Goal: Obtain resource: Download file/media

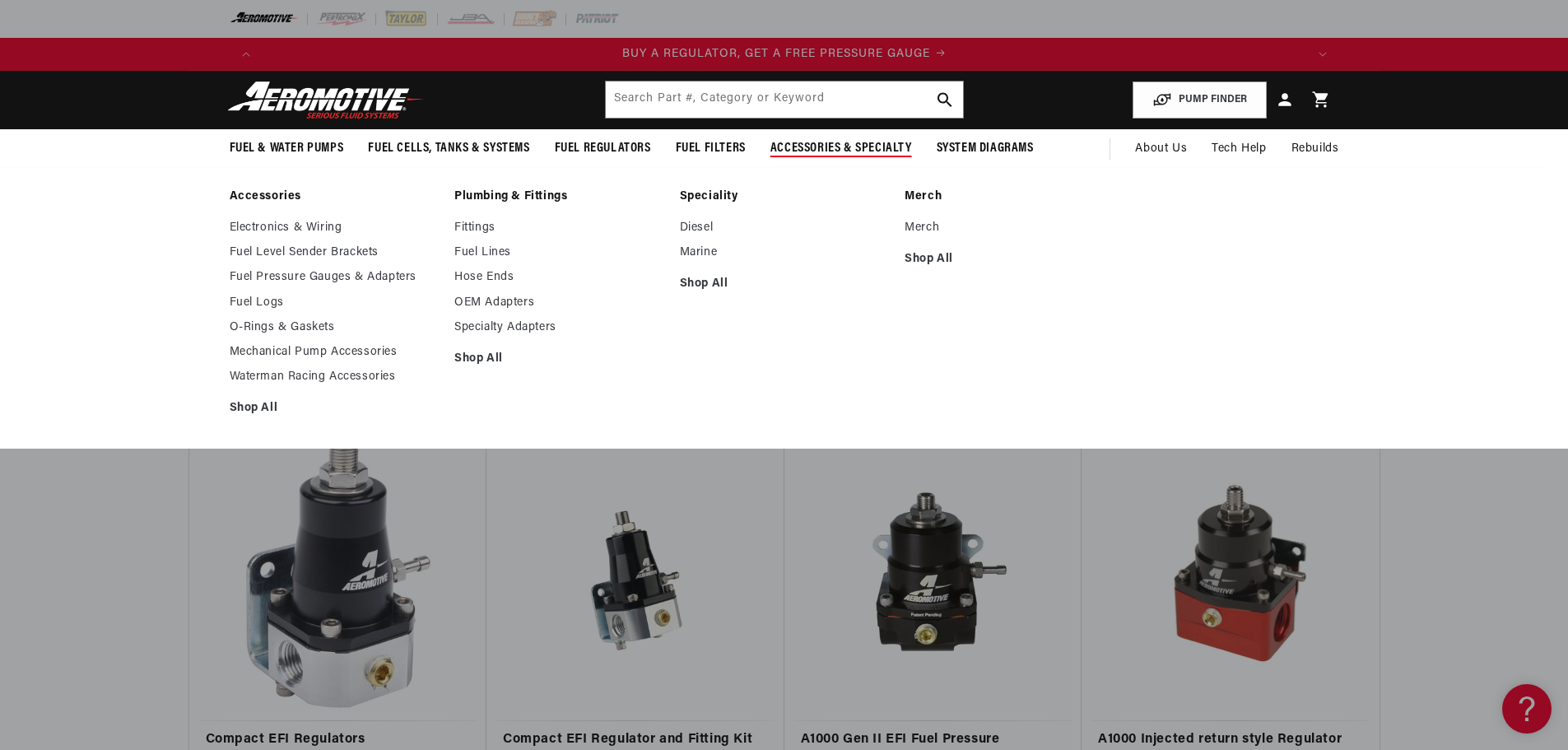
click at [412, 269] on ul "Electronics & Wiring Fuel Level Sender Brackets Fuel Pressure Gauges & Adapters…" at bounding box center [333, 318] width 209 height 196
click at [403, 277] on link "Fuel Pressure Gauges & Adapters" at bounding box center [333, 277] width 209 height 15
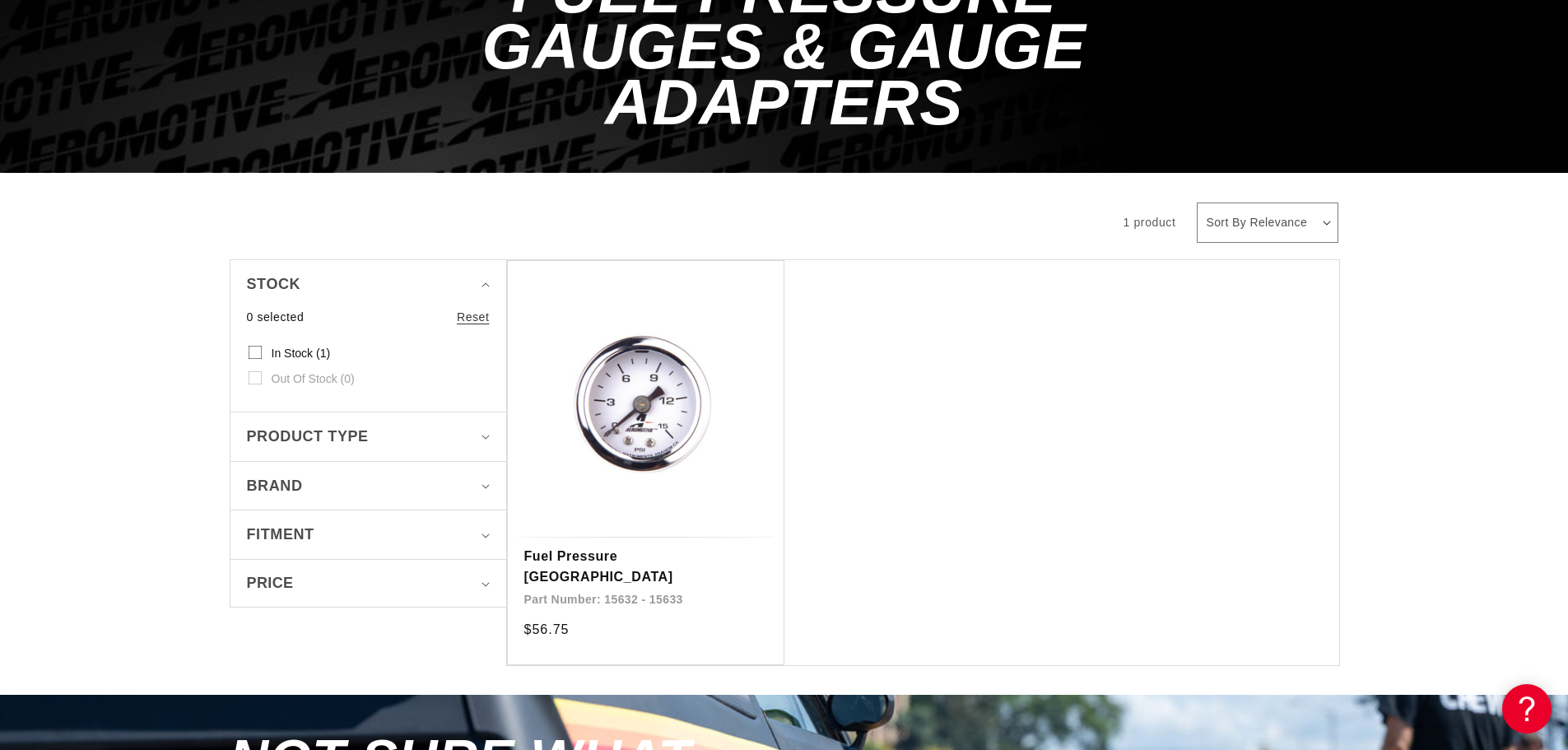
scroll to position [329, 0]
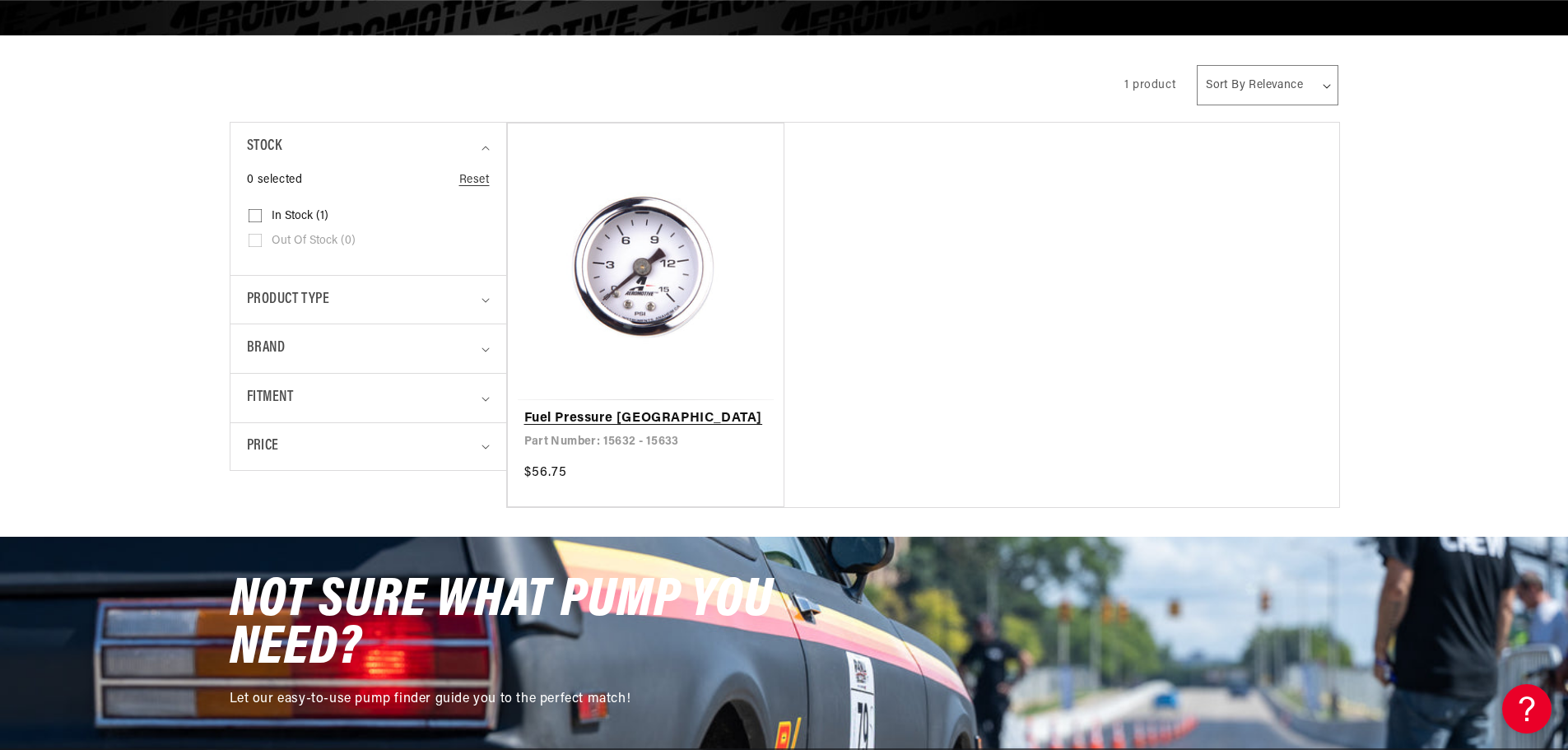
click at [639, 408] on link "Fuel Pressure [GEOGRAPHIC_DATA]" at bounding box center [646, 419] width 243 height 21
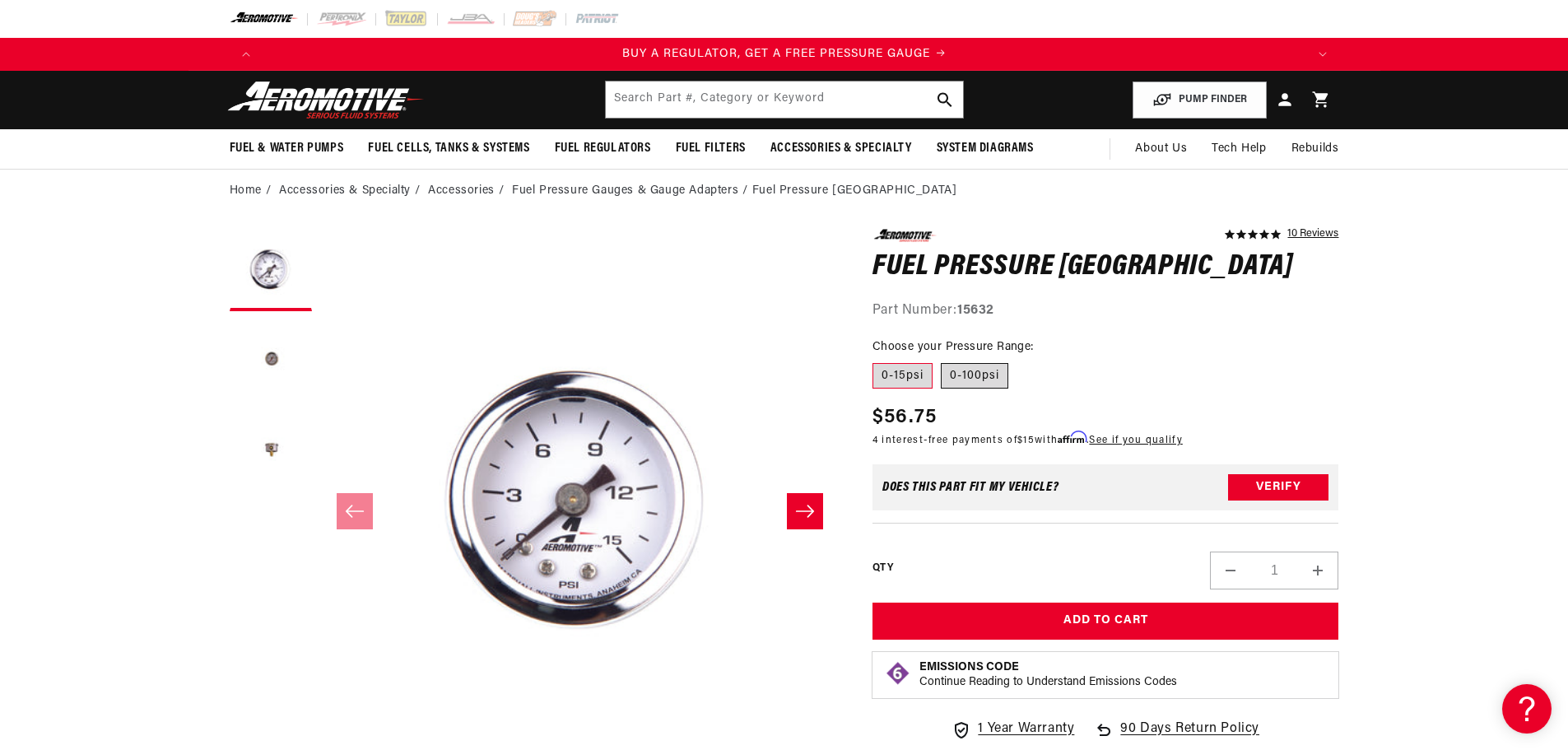
click at [963, 374] on label "0-100psi" at bounding box center [974, 376] width 68 height 26
click at [941, 361] on input "0-100psi" at bounding box center [940, 360] width 1 height 1
radio input "true"
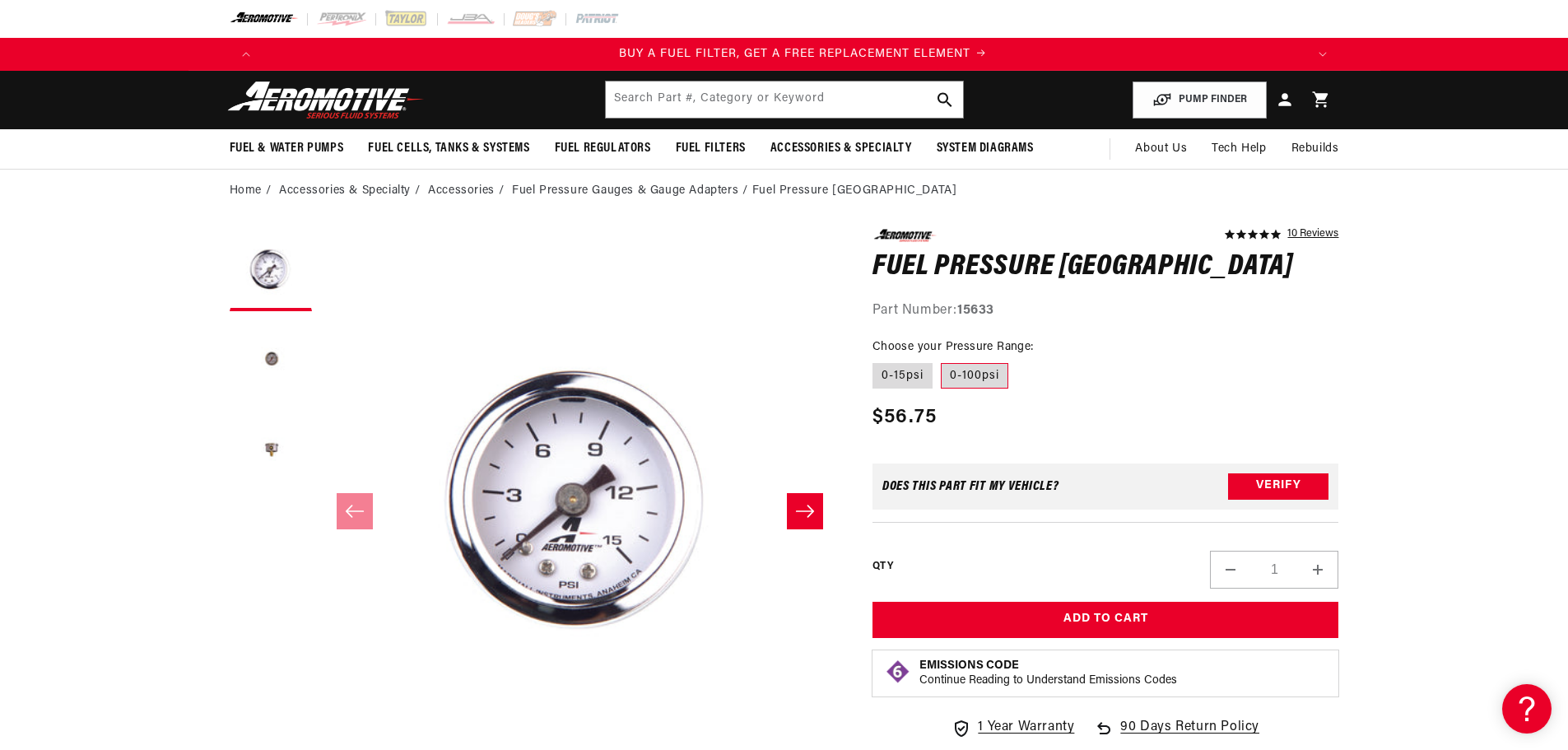
scroll to position [0, 1043]
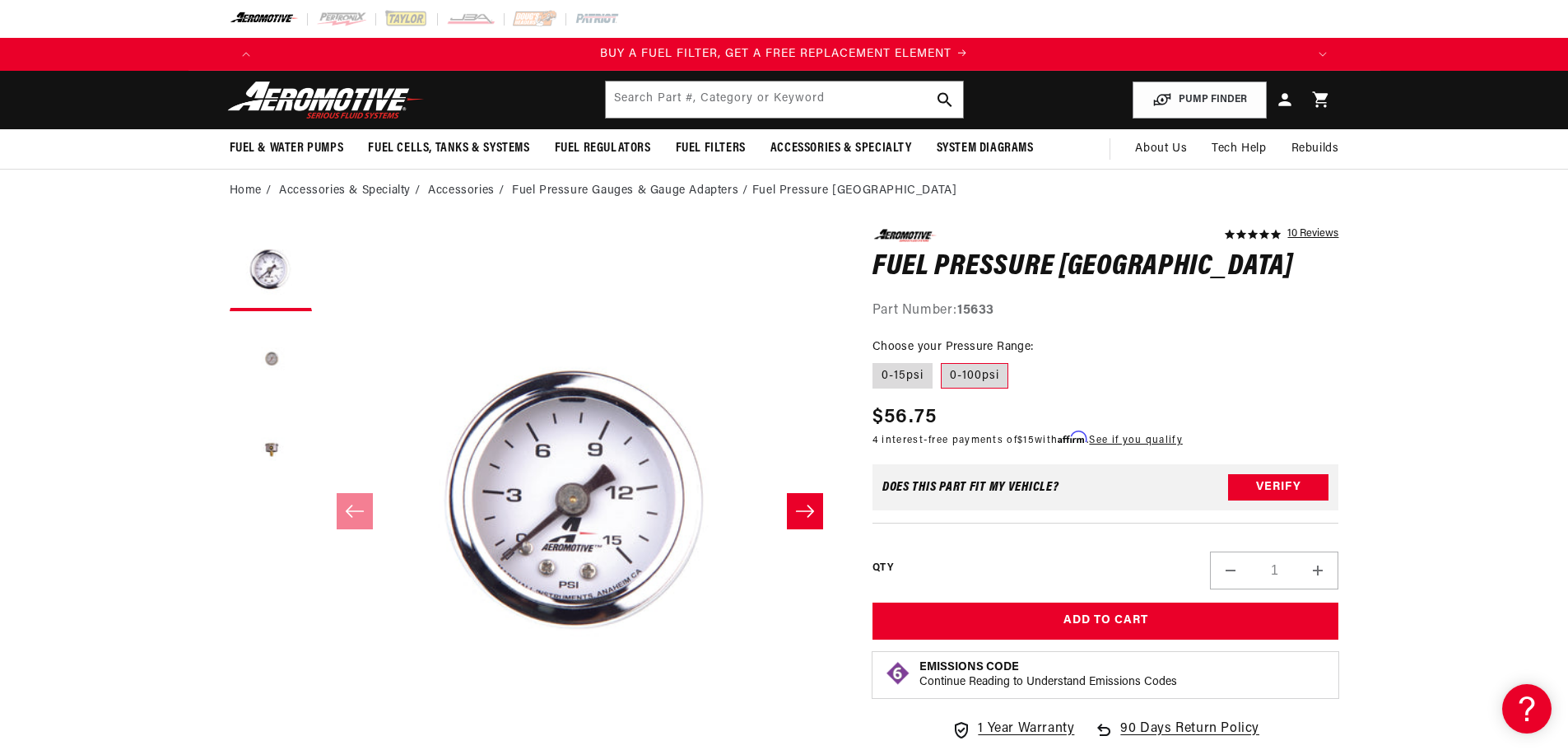
click at [266, 356] on button "Load image 2 in gallery view" at bounding box center [271, 361] width 82 height 83
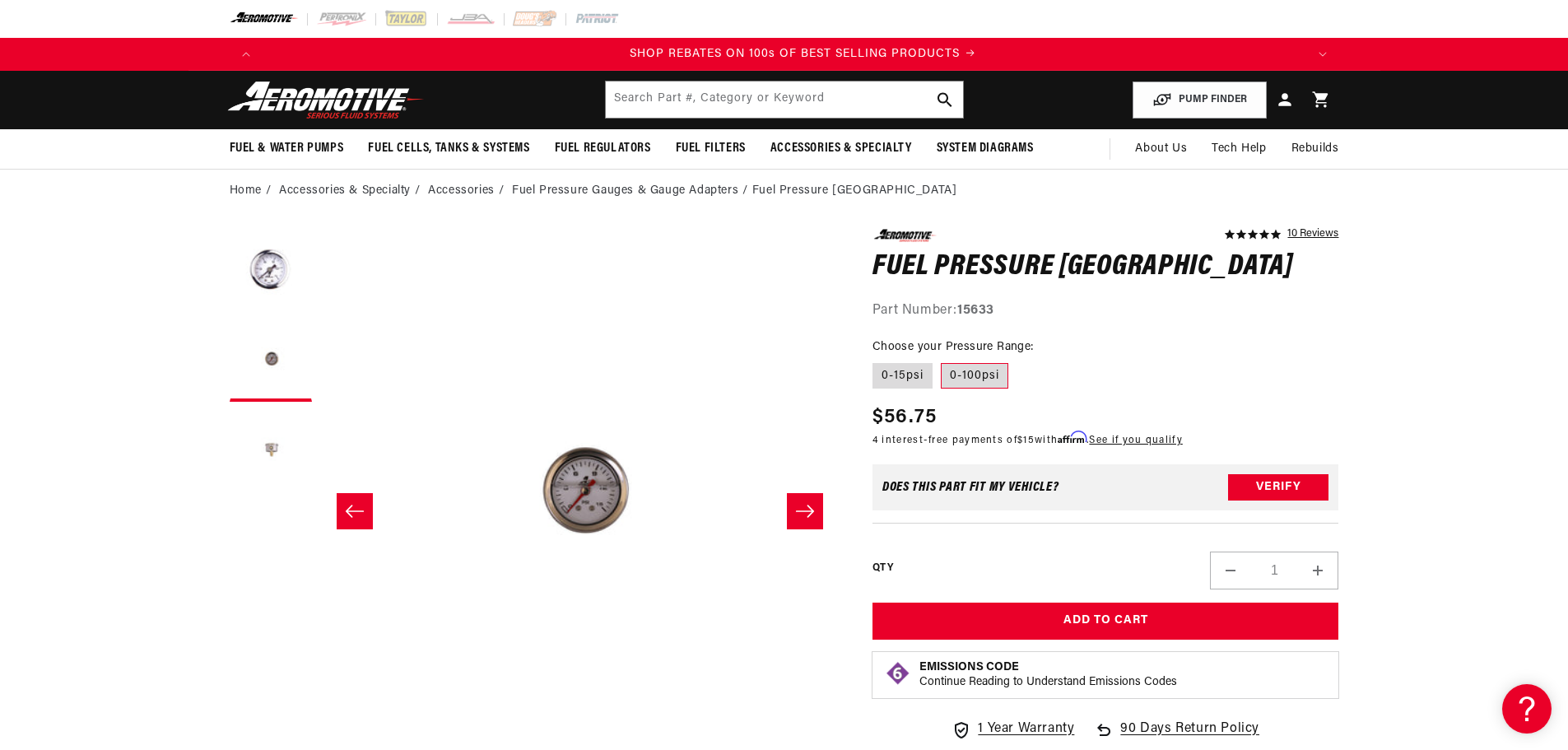
scroll to position [0, 2087]
click at [271, 445] on button "Load image 3 in gallery view" at bounding box center [271, 451] width 82 height 83
click at [271, 361] on button "Load image 2 in gallery view" at bounding box center [271, 361] width 82 height 83
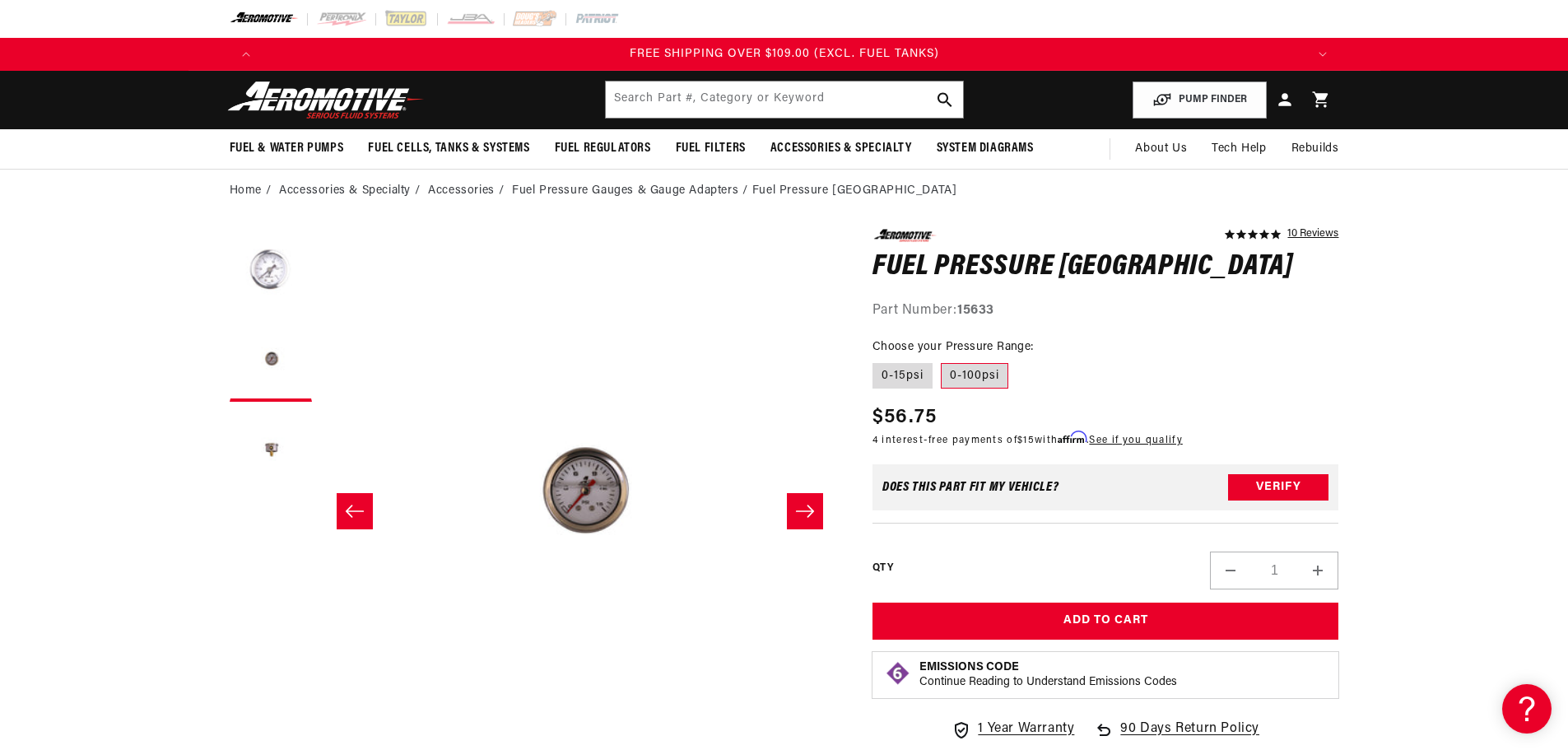
click at [272, 263] on button "Load image 1 in gallery view" at bounding box center [271, 270] width 82 height 83
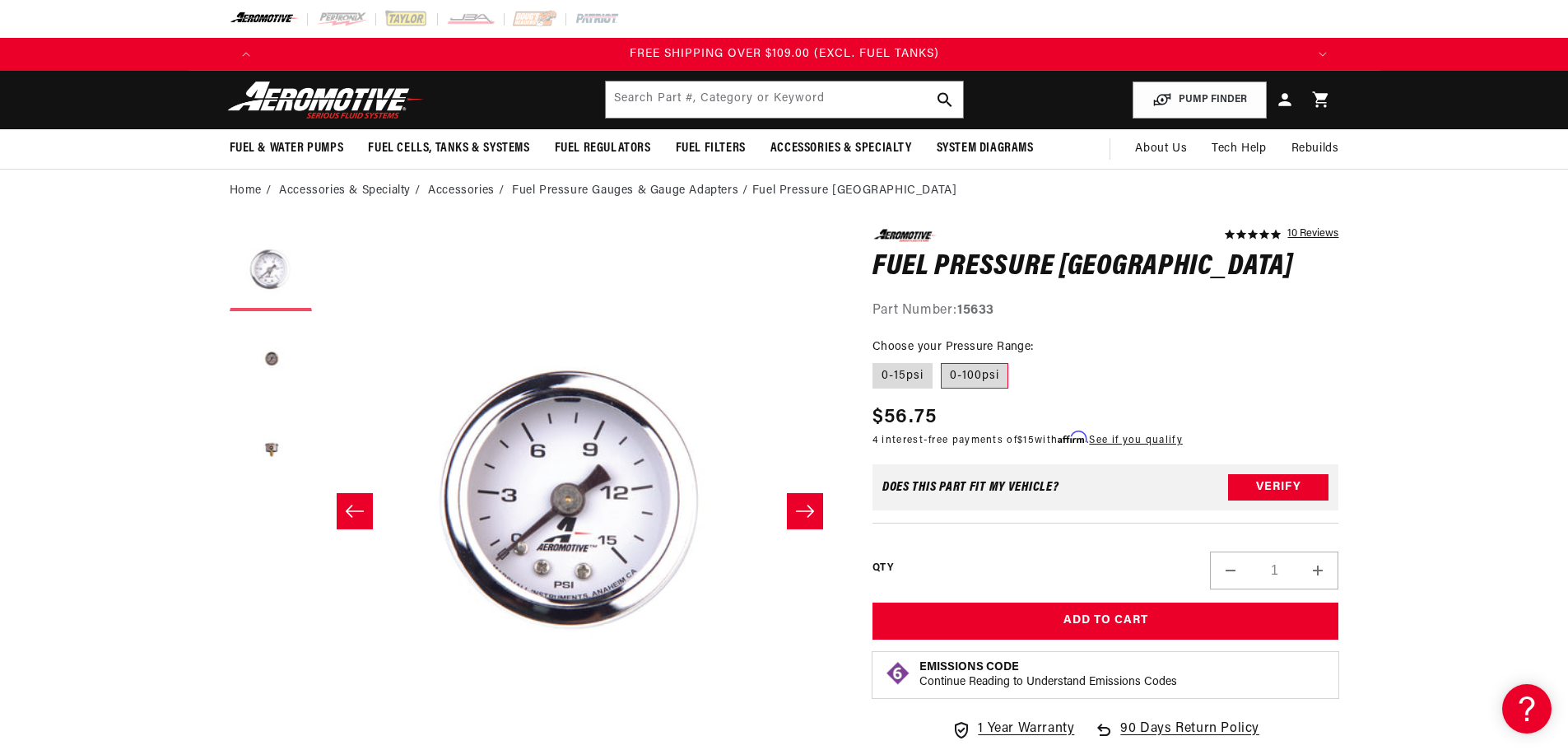
scroll to position [0, 0]
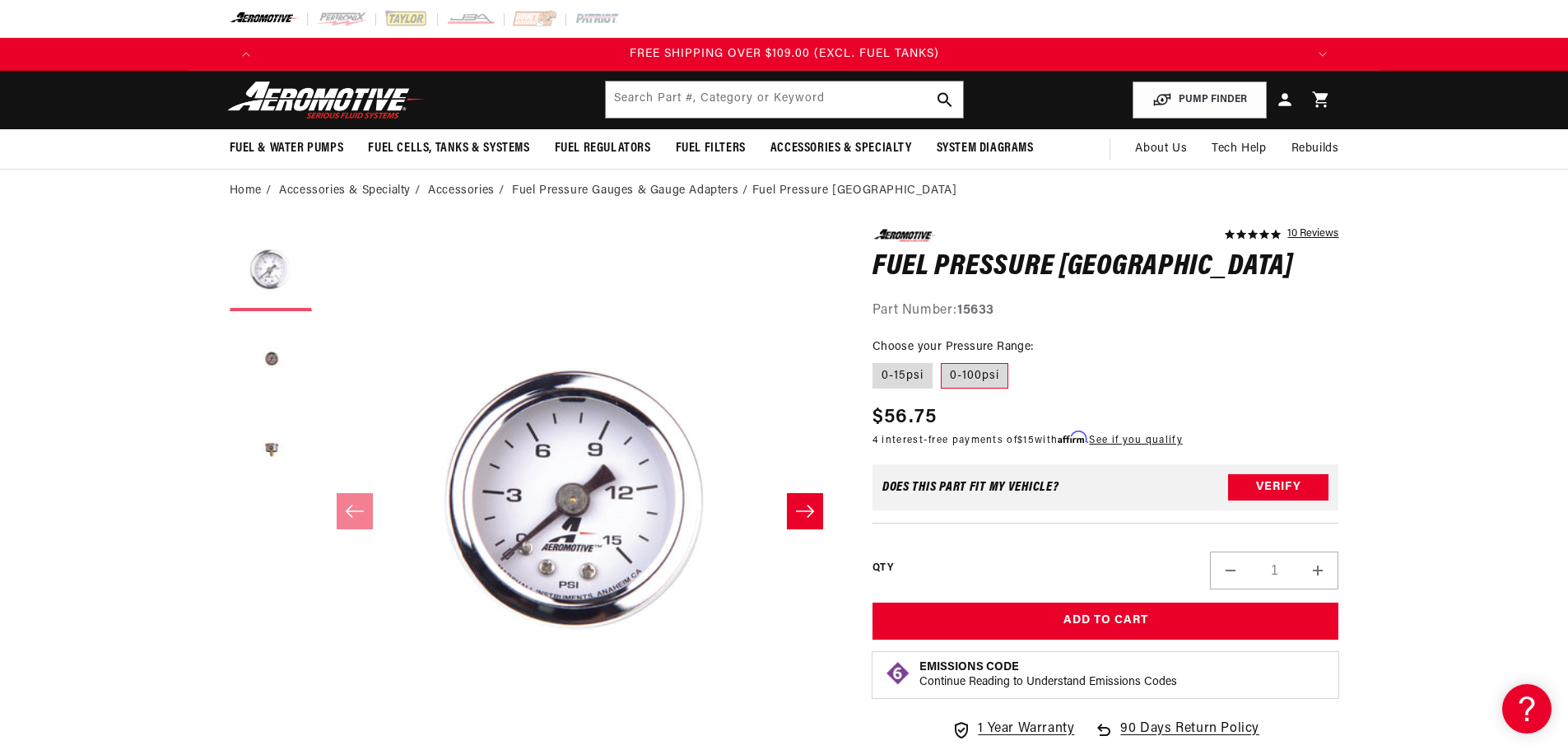
click at [271, 298] on button "Load image 1 in gallery view" at bounding box center [271, 270] width 82 height 83
click at [268, 351] on button "Load image 2 in gallery view" at bounding box center [271, 361] width 82 height 83
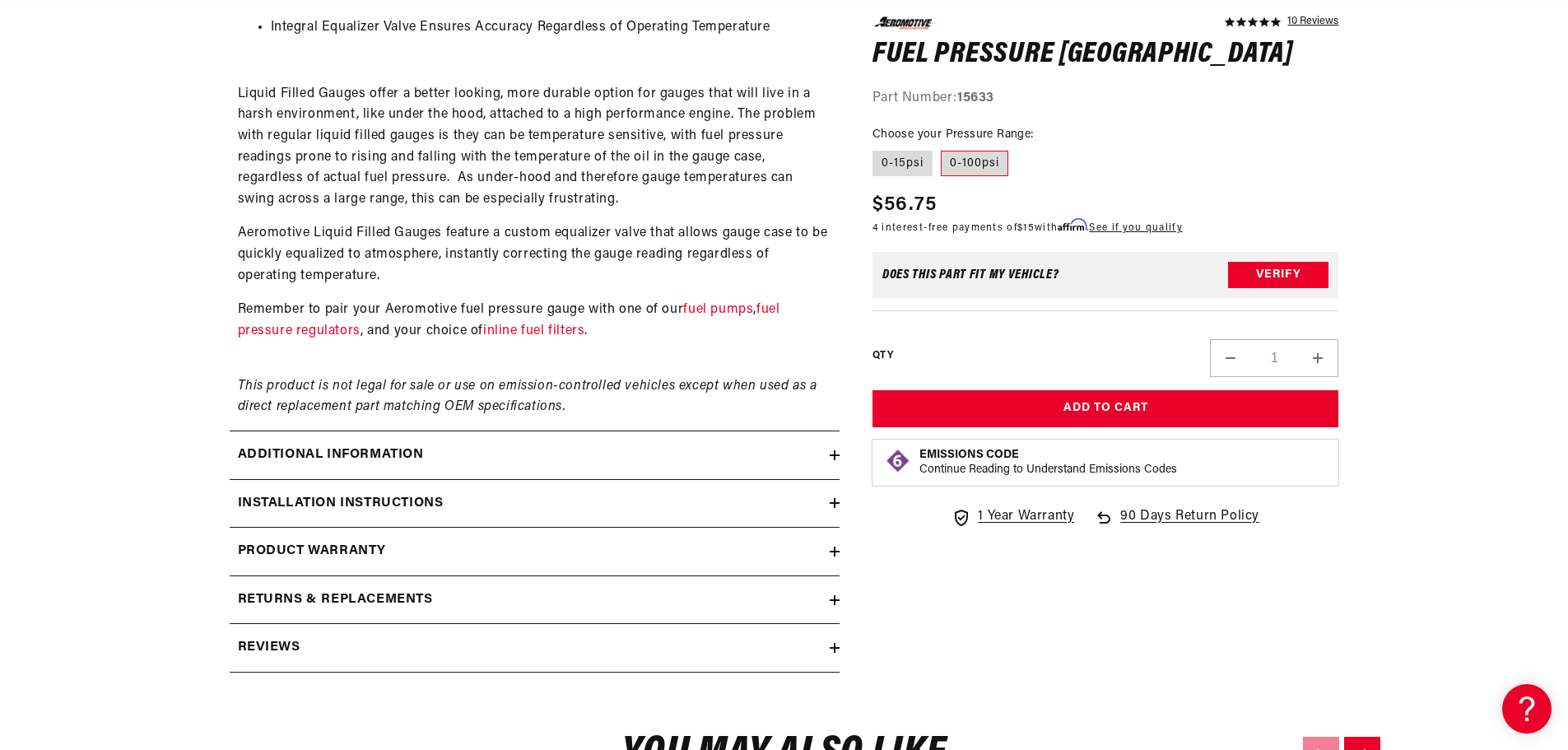
scroll to position [1235, 0]
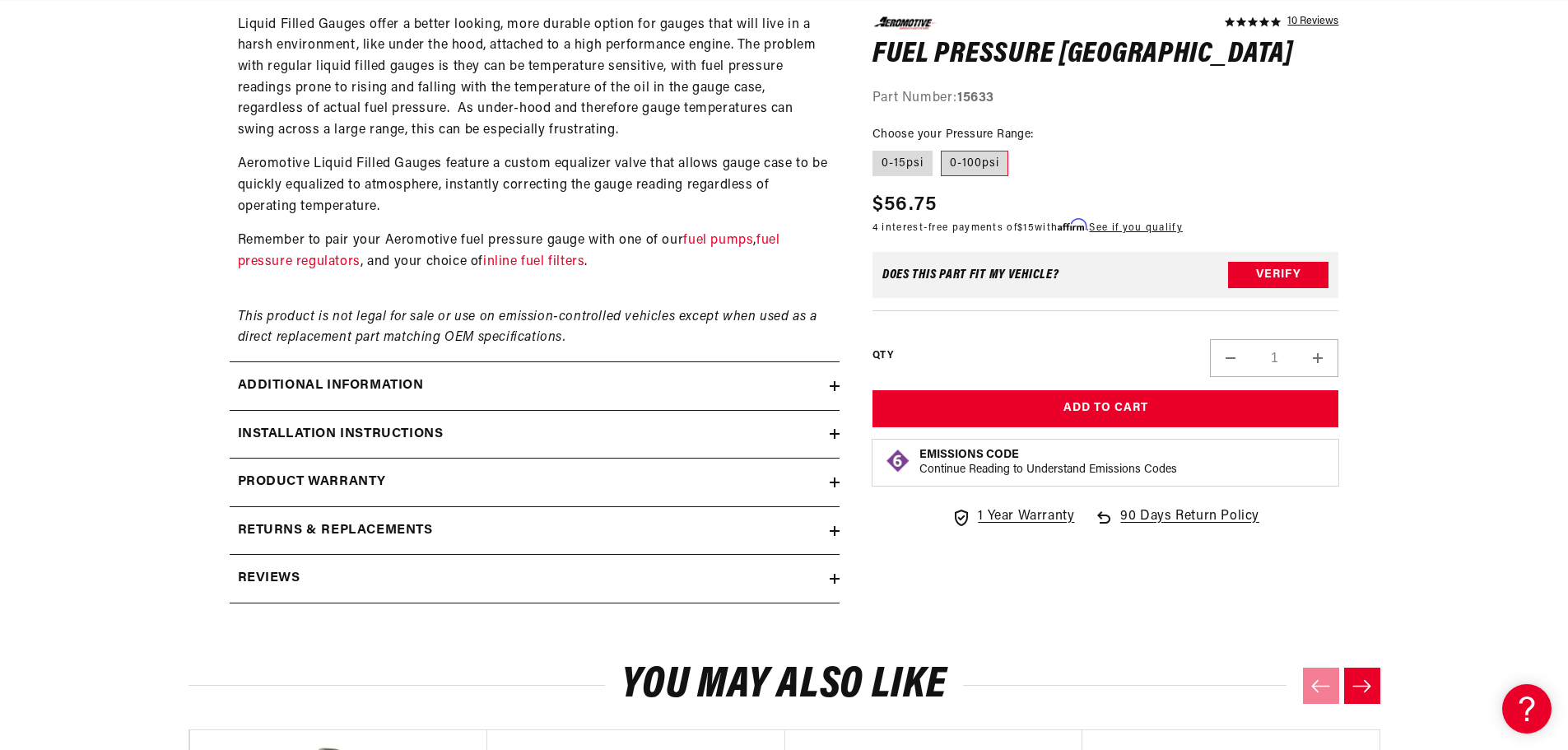
click at [834, 384] on icon at bounding box center [835, 386] width 10 height 10
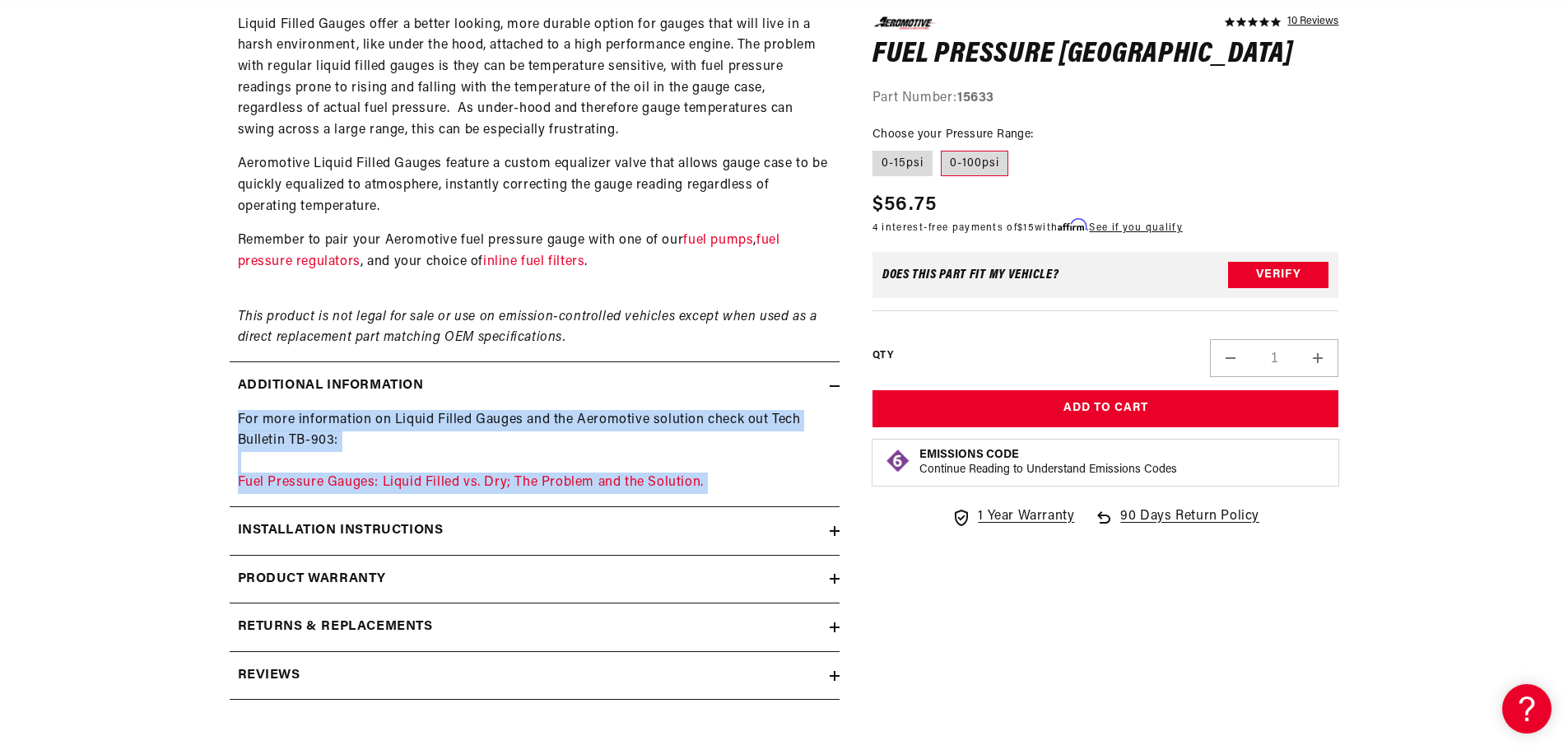
scroll to position [0, 0]
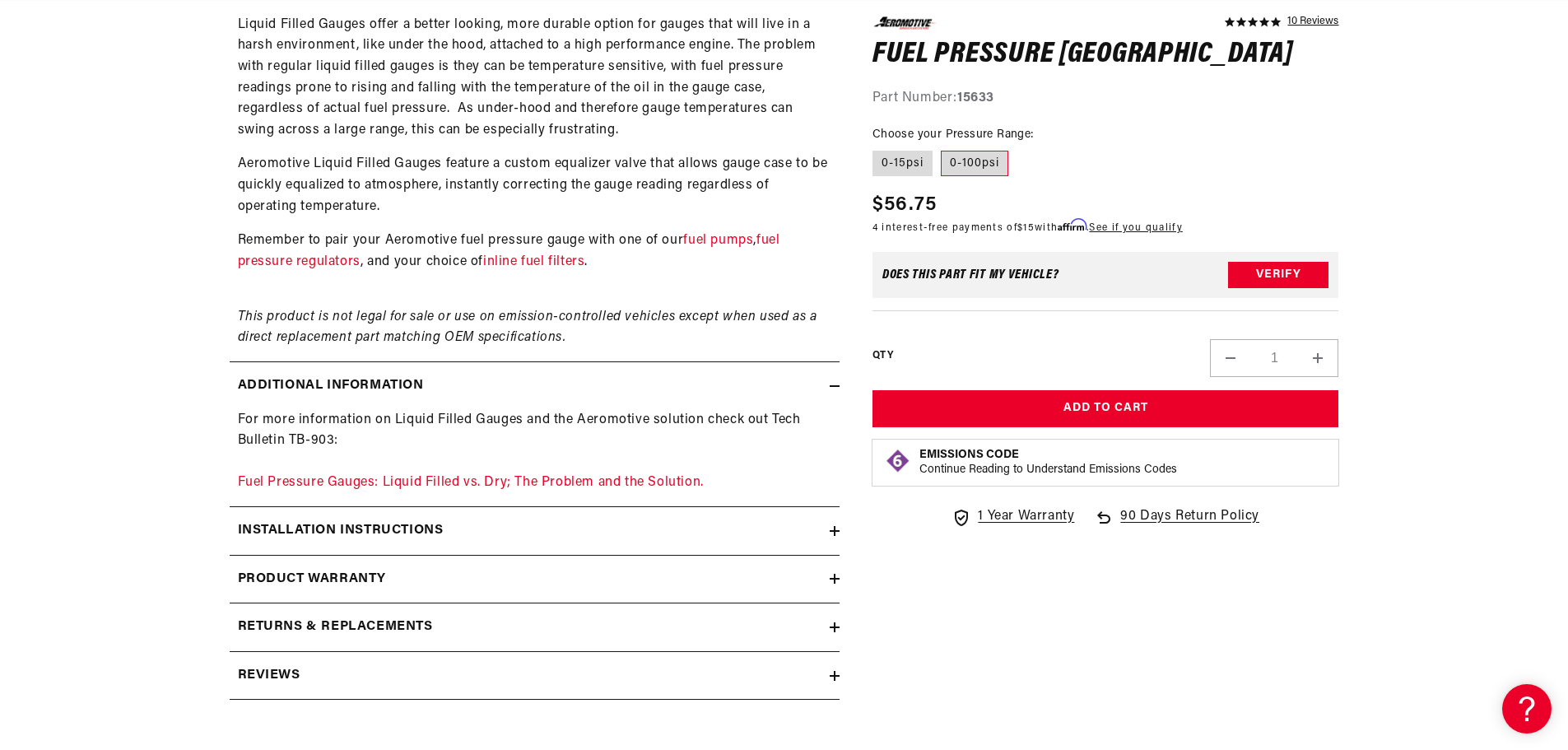
click at [834, 531] on icon at bounding box center [835, 531] width 10 height 0
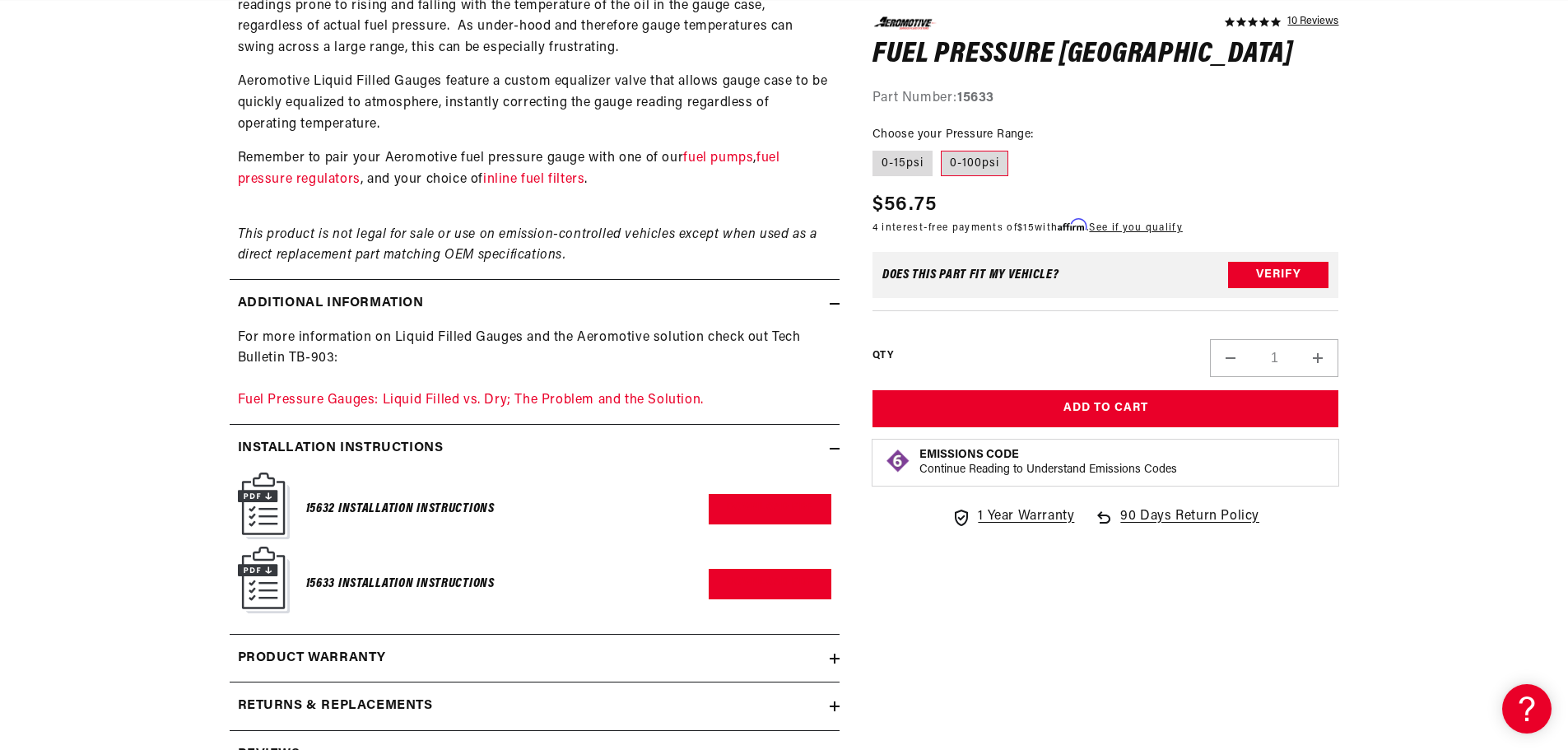
scroll to position [1482, 0]
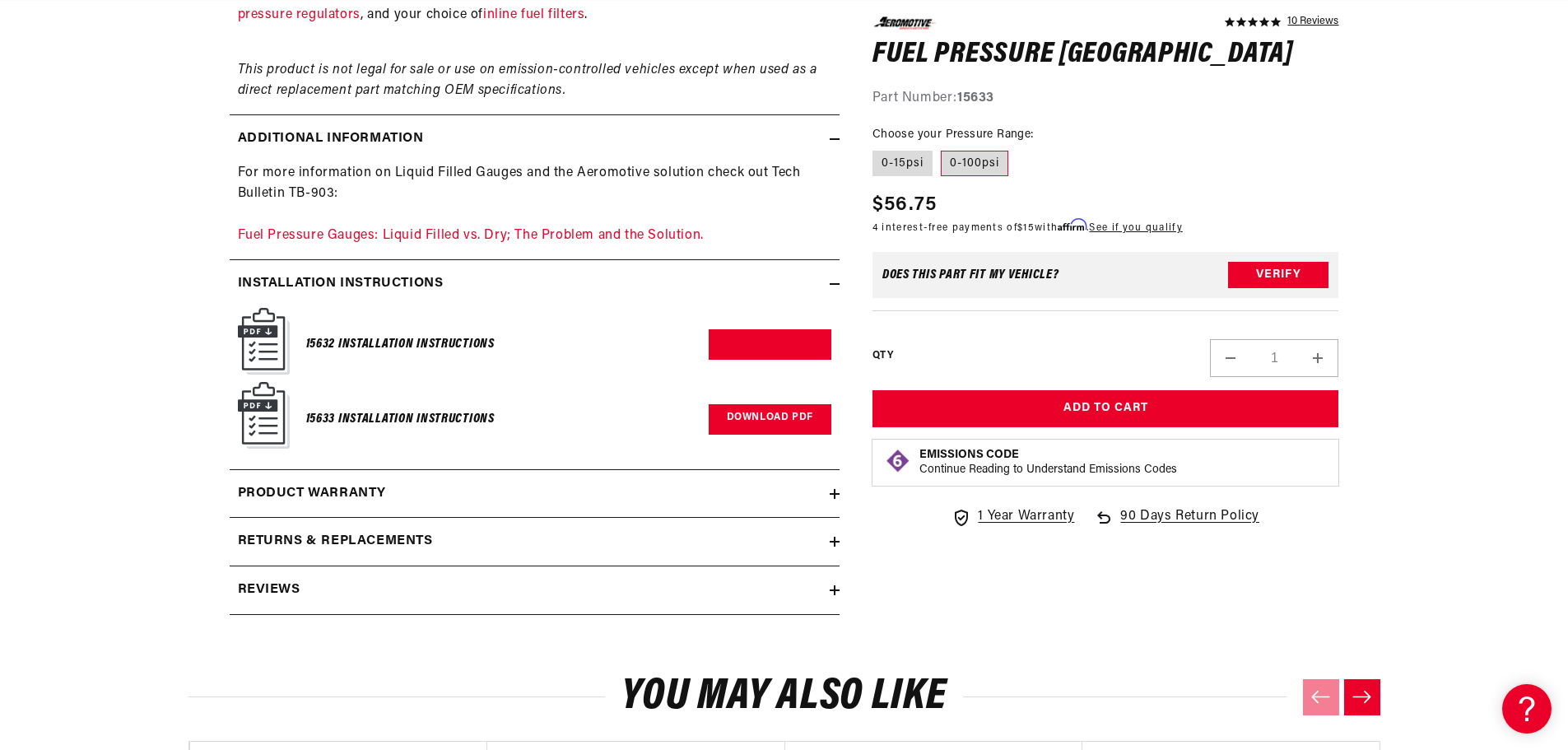
click at [746, 417] on link "Download PDF" at bounding box center [770, 419] width 123 height 31
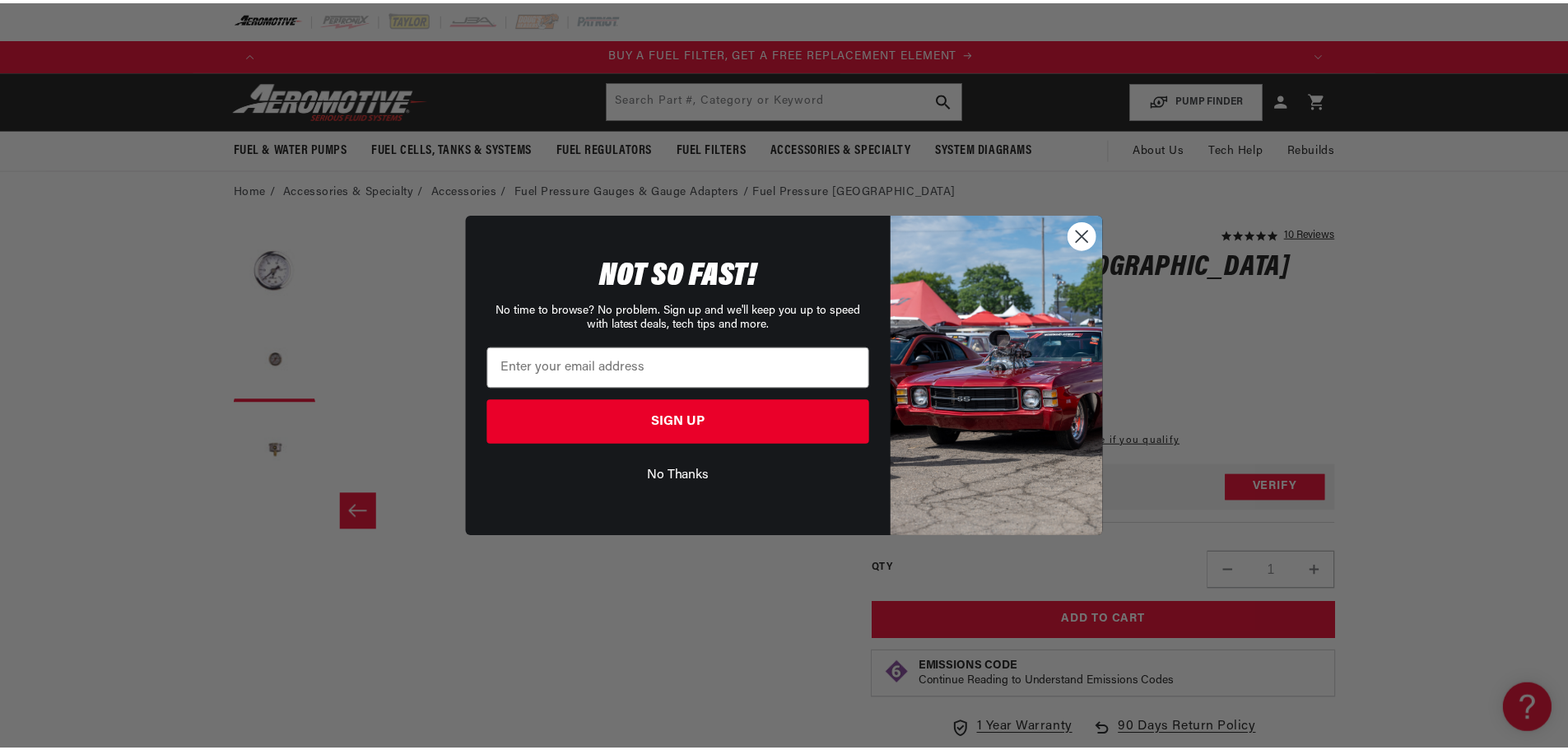
scroll to position [0, 1043]
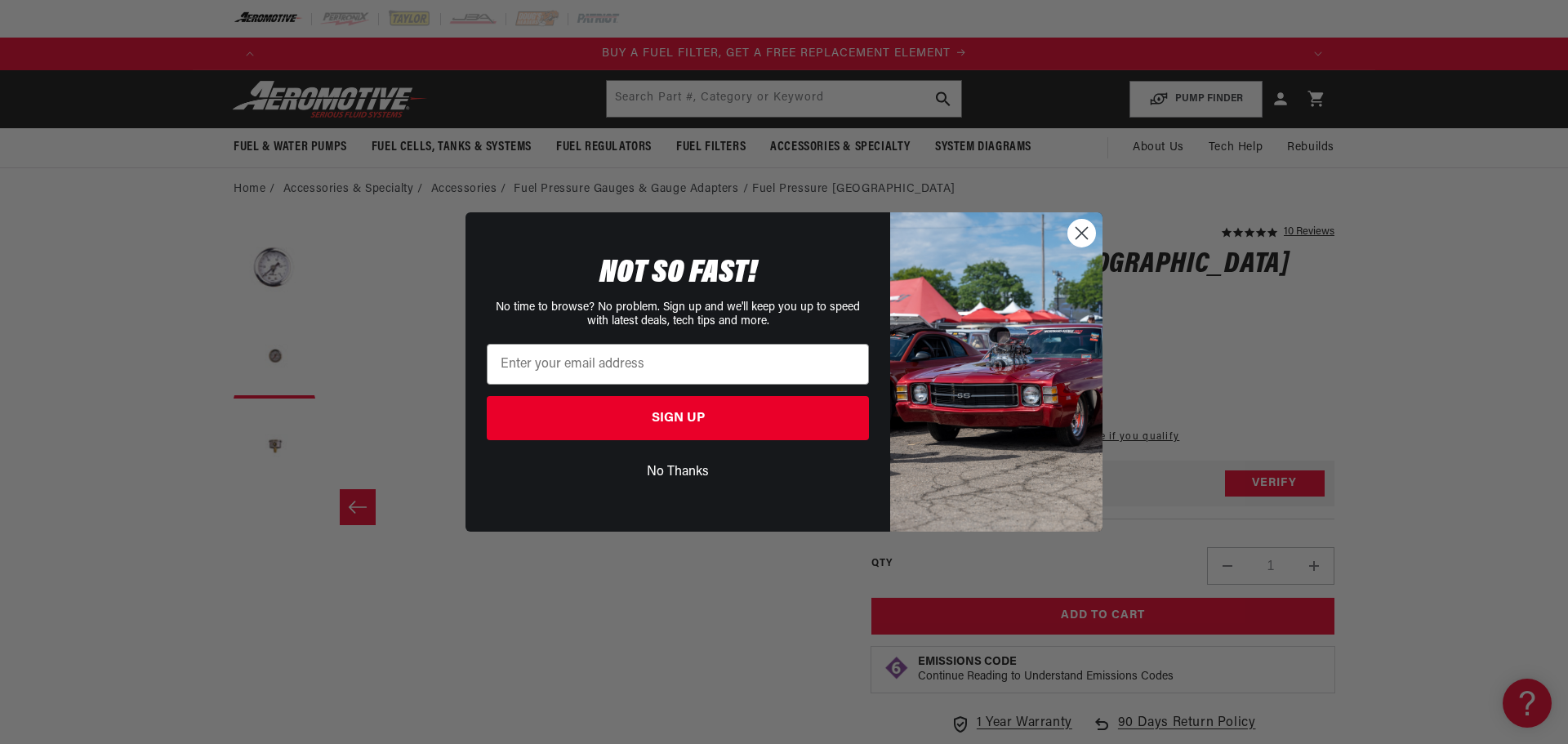
click at [1089, 226] on circle "Close dialog" at bounding box center [1081, 232] width 27 height 27
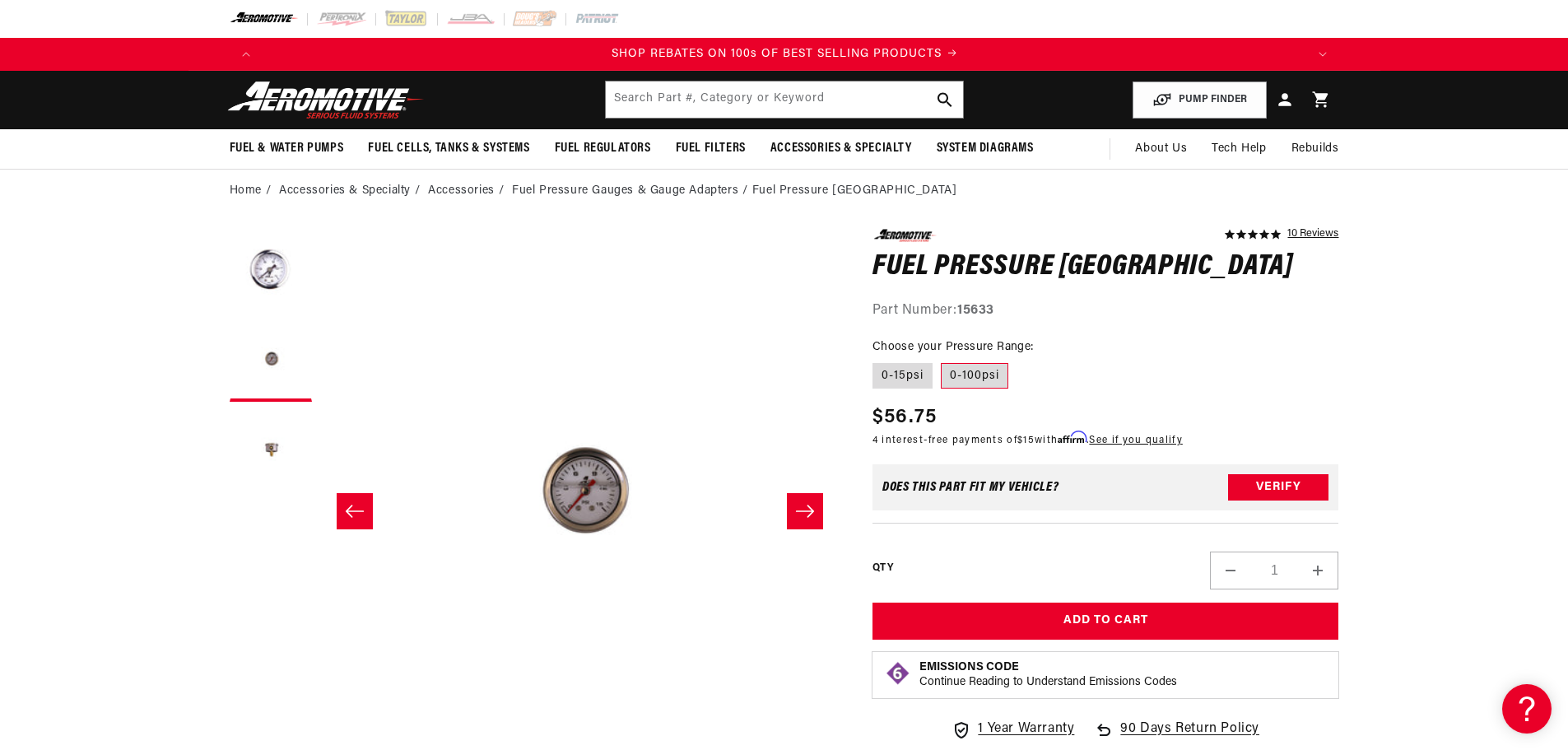
scroll to position [0, 2087]
click at [913, 372] on label "0-15psi" at bounding box center [902, 376] width 60 height 26
click at [878, 361] on input "0-15psi" at bounding box center [877, 360] width 1 height 1
radio input "true"
click at [969, 370] on label "0-100psi" at bounding box center [974, 376] width 68 height 26
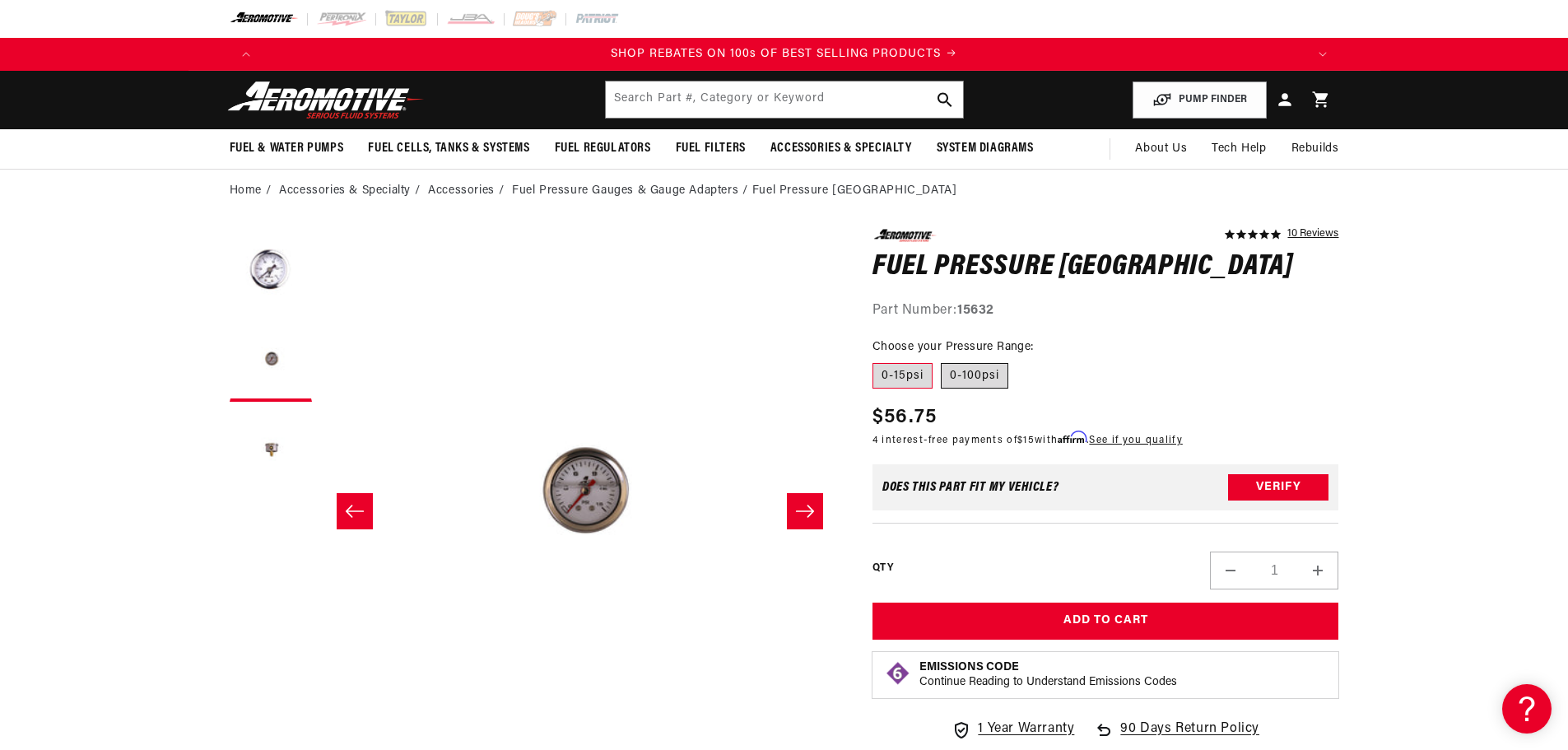
click at [941, 361] on input "0-100psi" at bounding box center [940, 360] width 1 height 1
radio input "true"
